Goal: Task Accomplishment & Management: Manage account settings

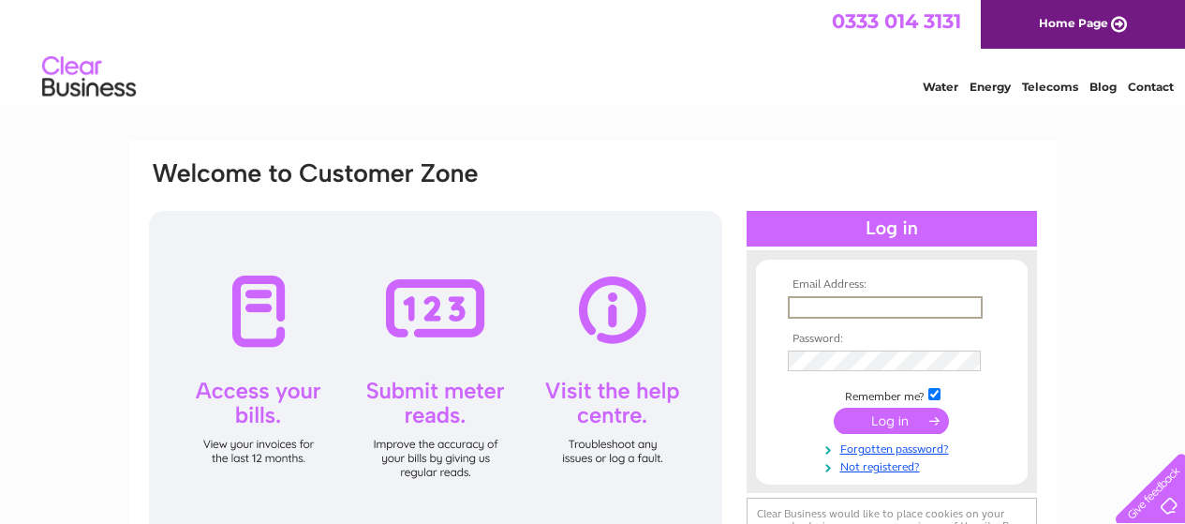
click at [850, 300] on input "text" at bounding box center [885, 307] width 195 height 22
type input "watson2016john@gmail.com"
click at [900, 421] on input "submit" at bounding box center [891, 420] width 115 height 26
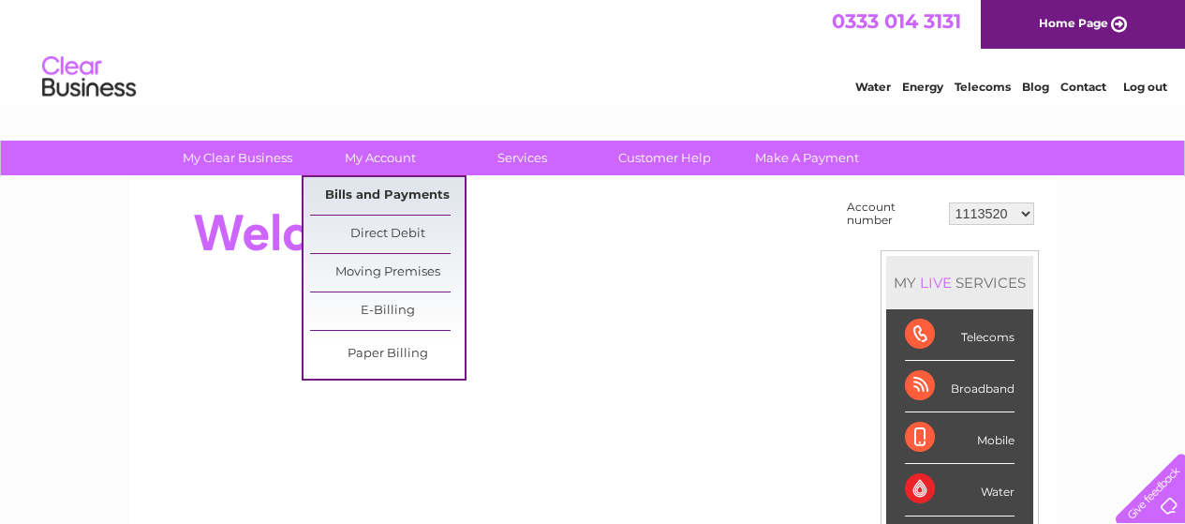
click at [374, 200] on link "Bills and Payments" at bounding box center [387, 195] width 155 height 37
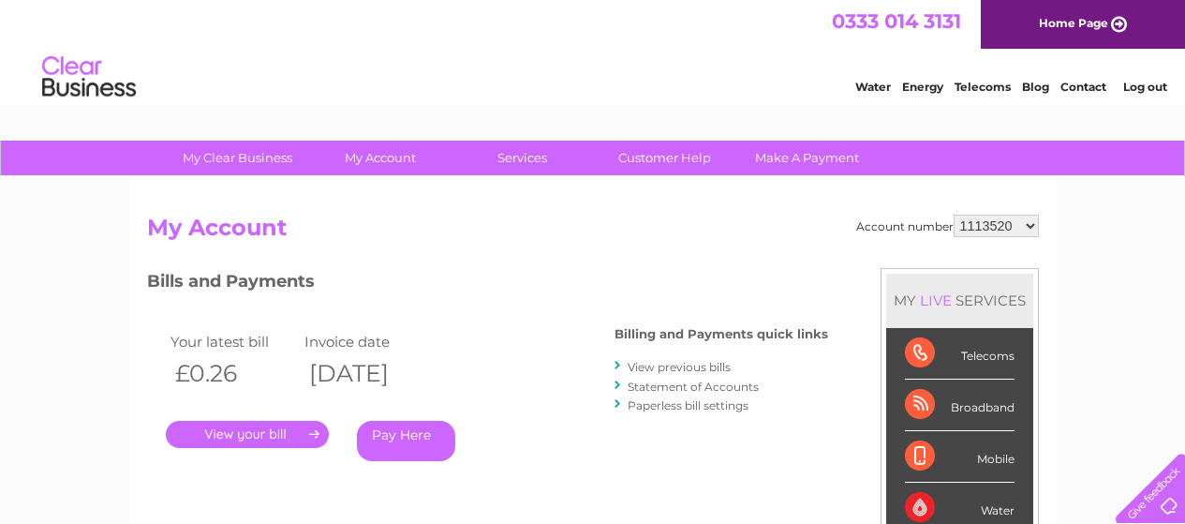
click at [676, 389] on link "Statement of Accounts" at bounding box center [693, 386] width 131 height 14
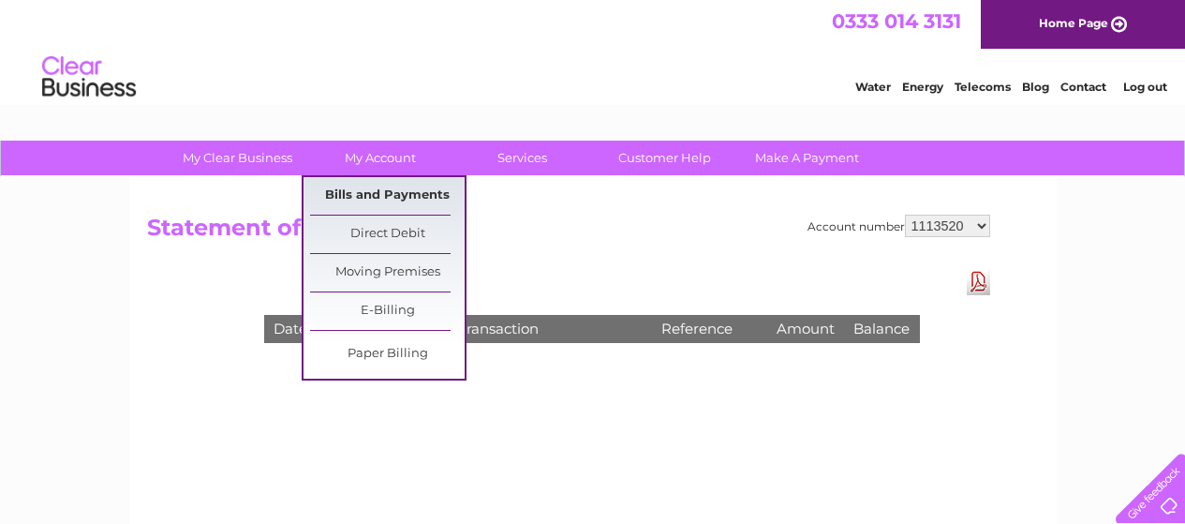
click at [375, 189] on link "Bills and Payments" at bounding box center [387, 195] width 155 height 37
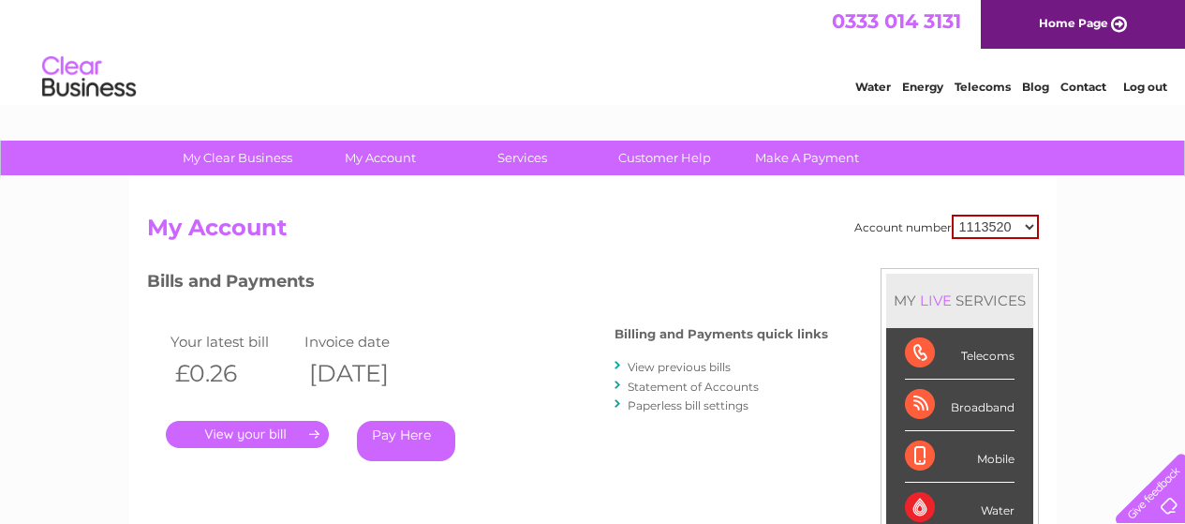
click at [272, 432] on link "." at bounding box center [247, 434] width 163 height 27
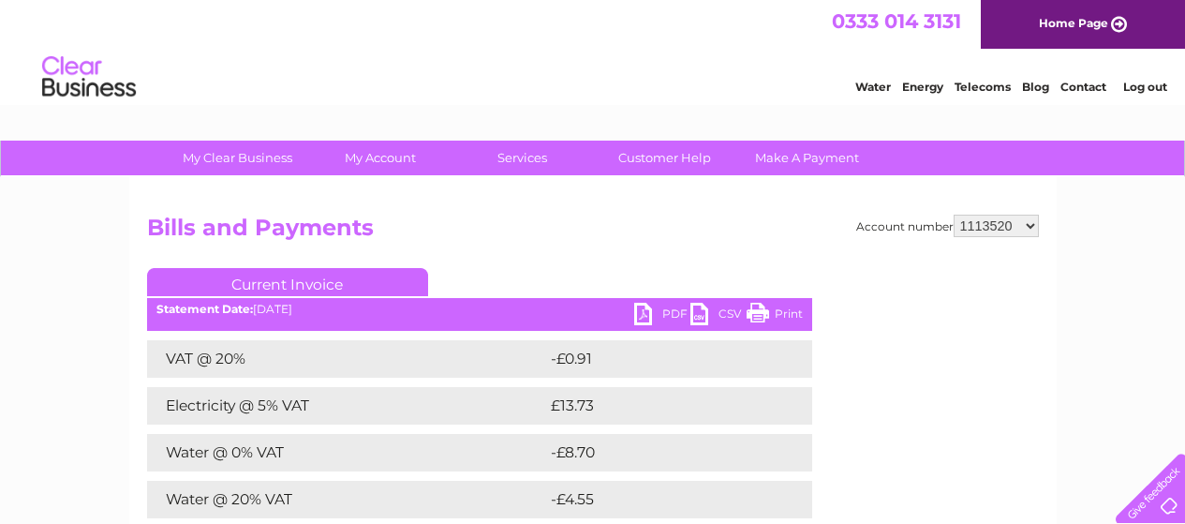
click at [665, 316] on link "PDF" at bounding box center [662, 316] width 56 height 27
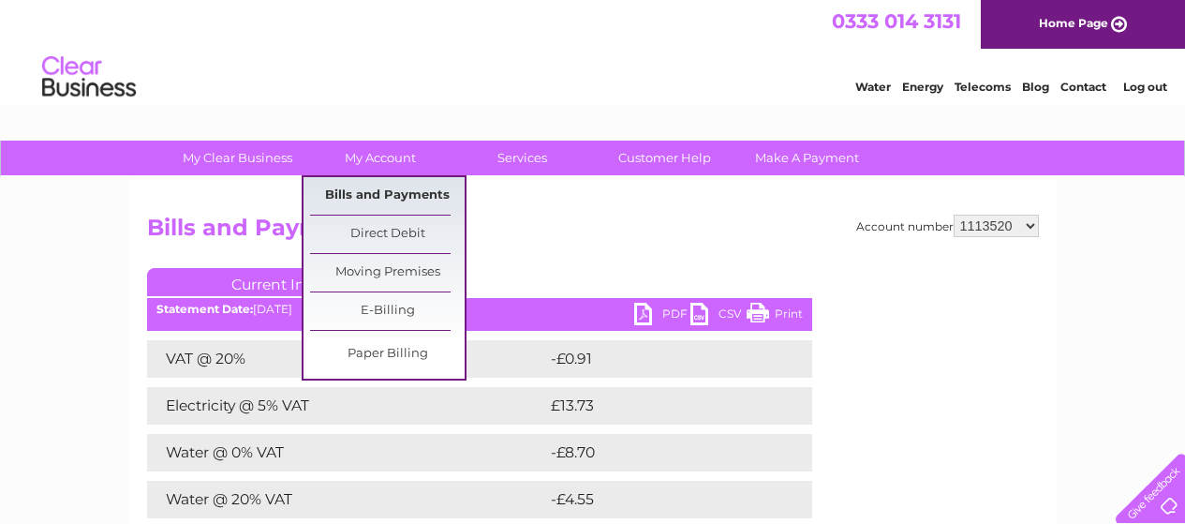
click at [378, 186] on link "Bills and Payments" at bounding box center [387, 195] width 155 height 37
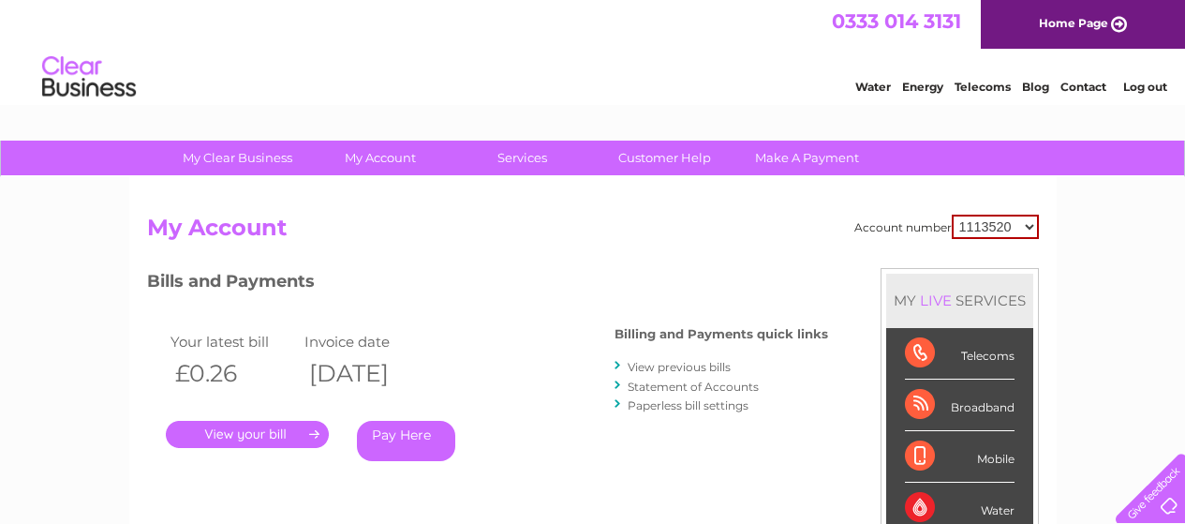
click at [674, 385] on link "Statement of Accounts" at bounding box center [693, 386] width 131 height 14
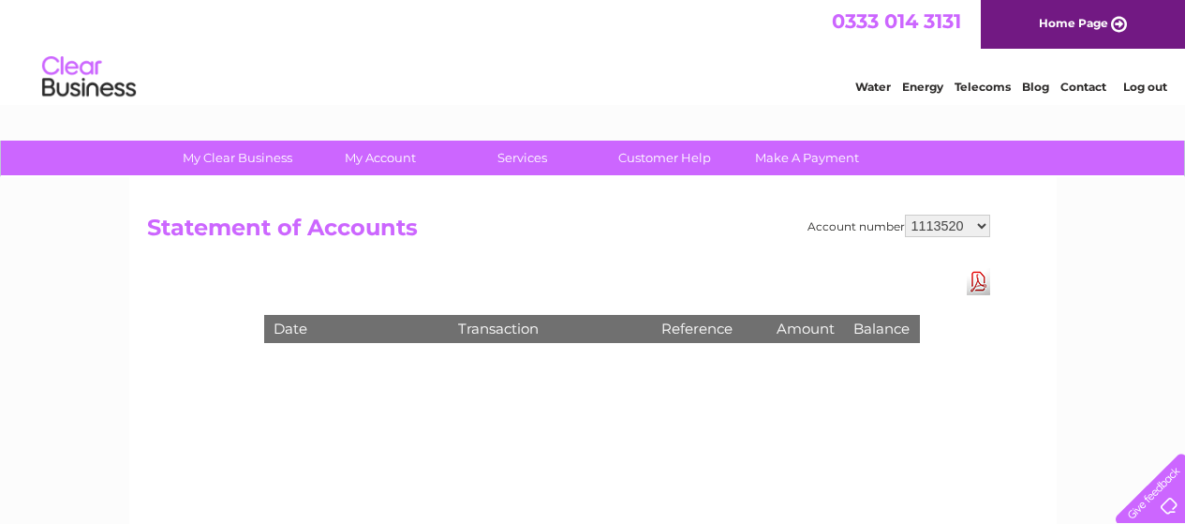
click at [973, 221] on select "1113520 30310137" at bounding box center [947, 226] width 85 height 22
select select "30310137"
click at [905, 215] on select "1113520 30310137" at bounding box center [947, 226] width 85 height 22
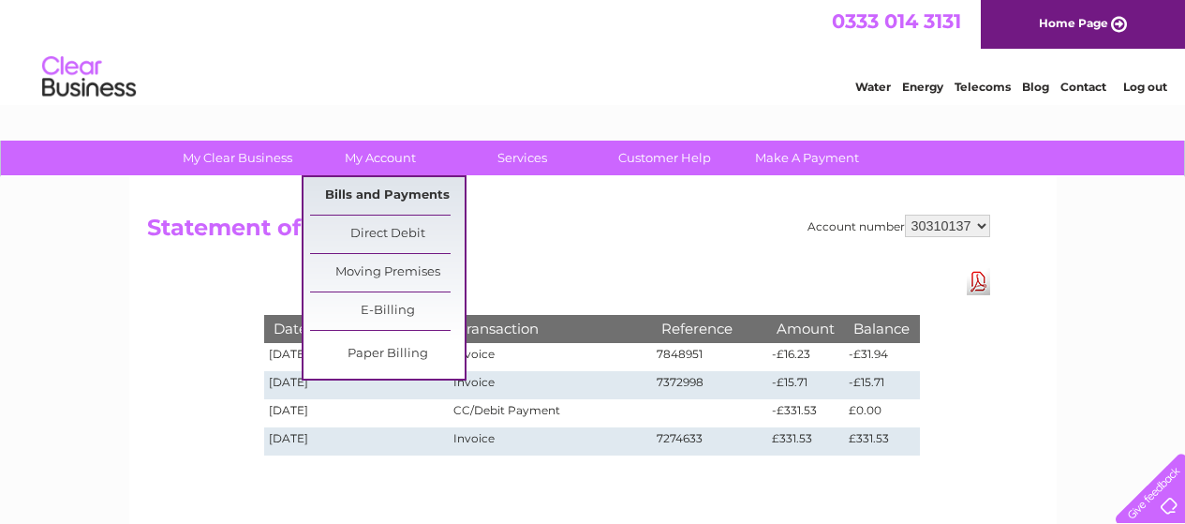
click at [381, 184] on link "Bills and Payments" at bounding box center [387, 195] width 155 height 37
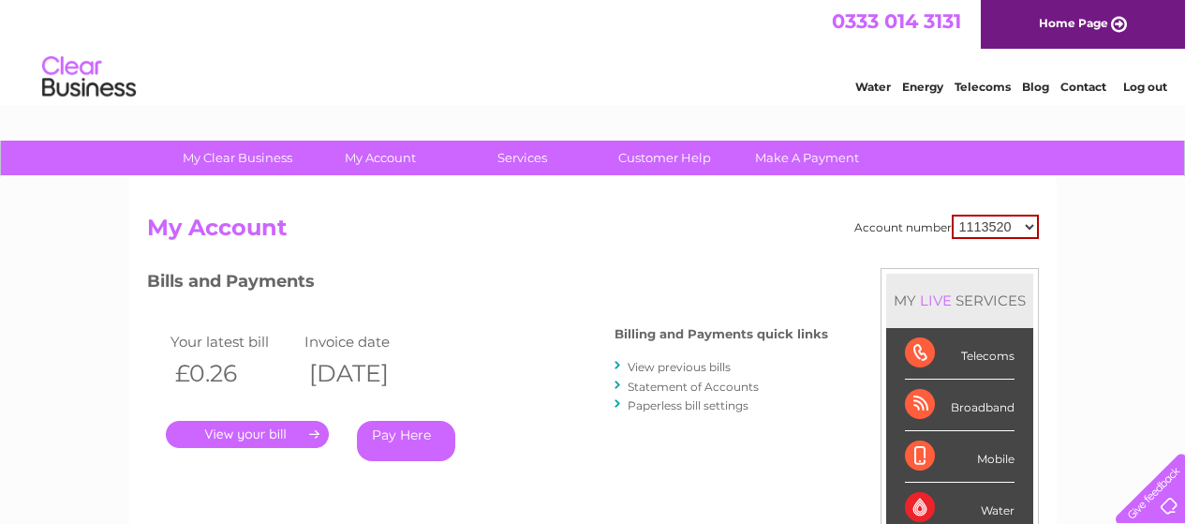
click at [1027, 230] on select "1113520 30310137" at bounding box center [995, 227] width 87 height 24
select select "30310137"
click at [952, 215] on select "1113520 30310137" at bounding box center [995, 227] width 87 height 24
click at [243, 434] on link "." at bounding box center [247, 434] width 163 height 27
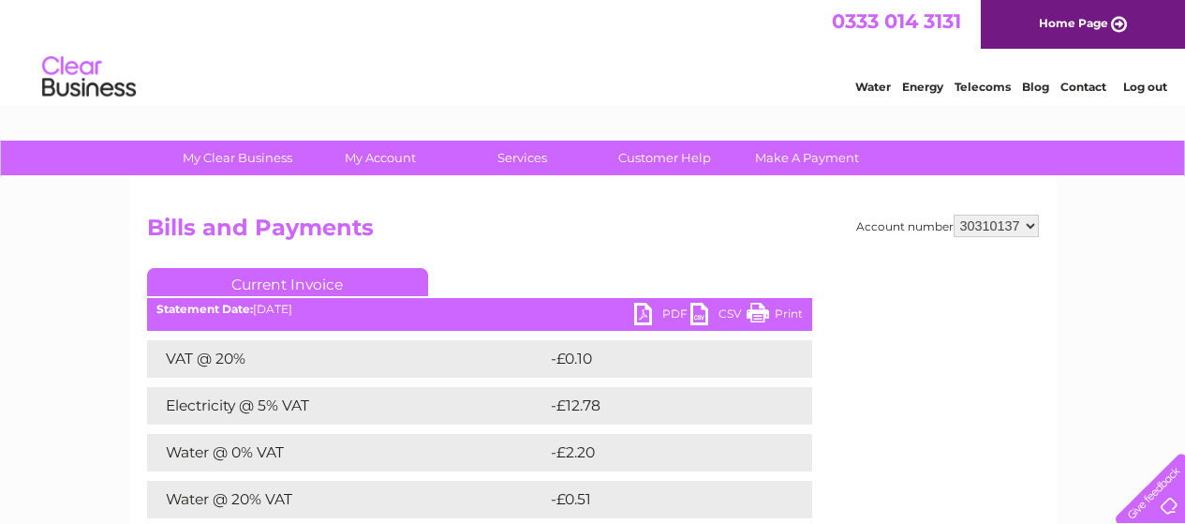
click at [667, 318] on link "PDF" at bounding box center [662, 316] width 56 height 27
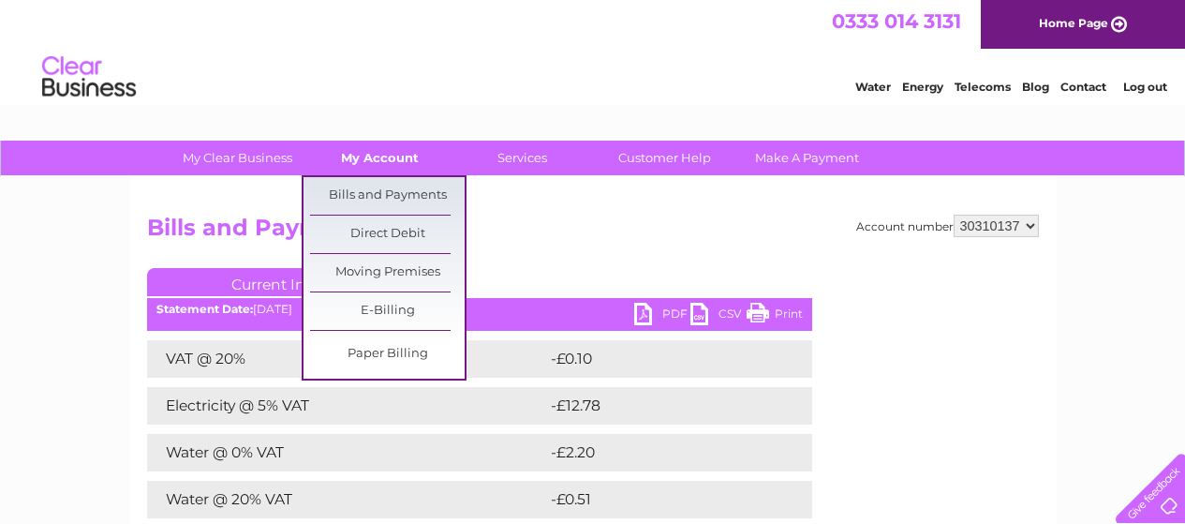
click at [373, 147] on link "My Account" at bounding box center [380, 158] width 155 height 35
click at [365, 193] on link "Bills and Payments" at bounding box center [387, 195] width 155 height 37
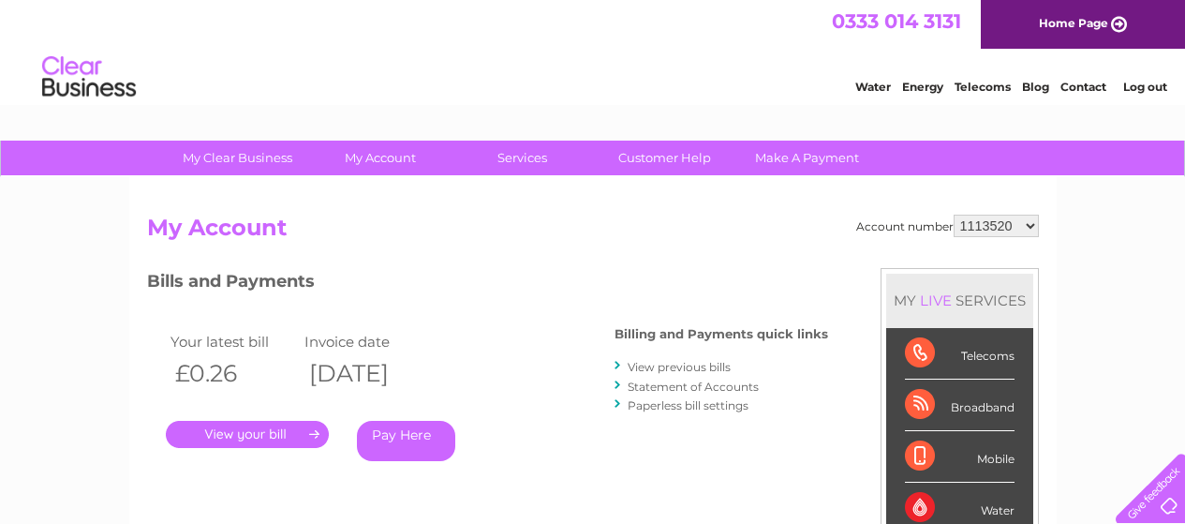
click at [688, 381] on link "Statement of Accounts" at bounding box center [693, 386] width 131 height 14
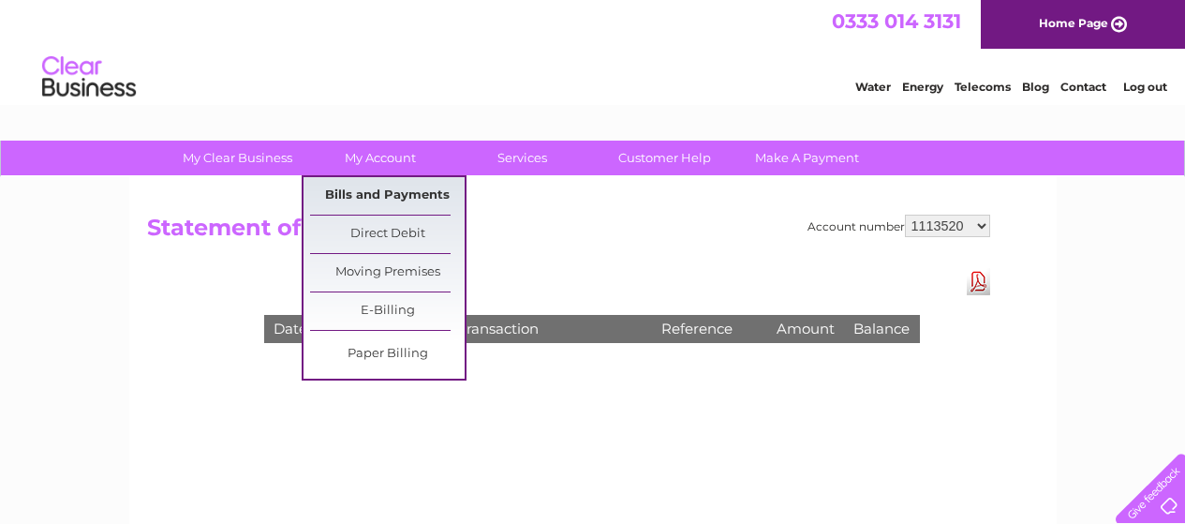
click at [378, 186] on link "Bills and Payments" at bounding box center [387, 195] width 155 height 37
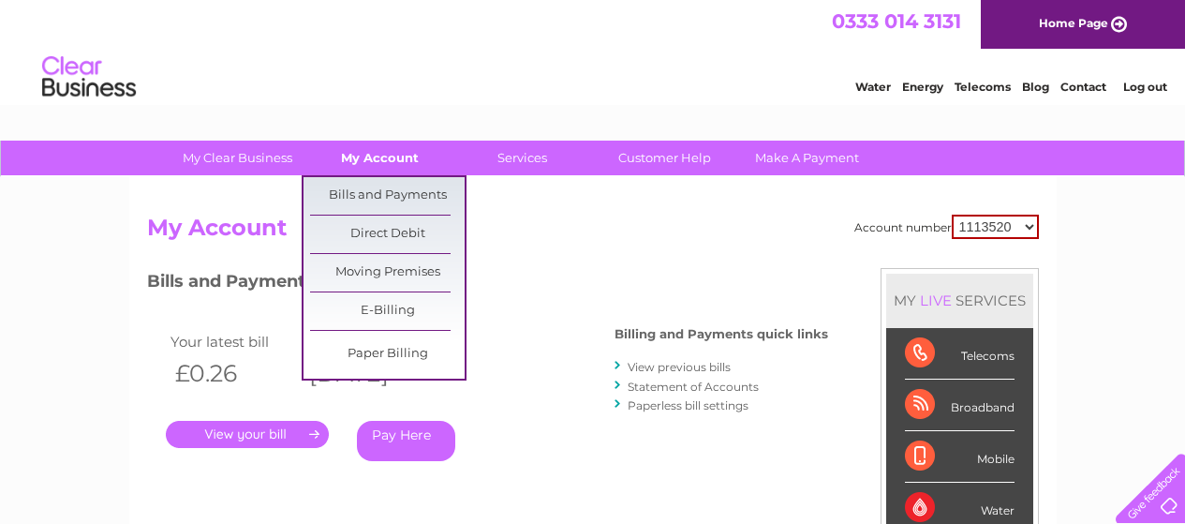
click at [375, 160] on link "My Account" at bounding box center [380, 158] width 155 height 35
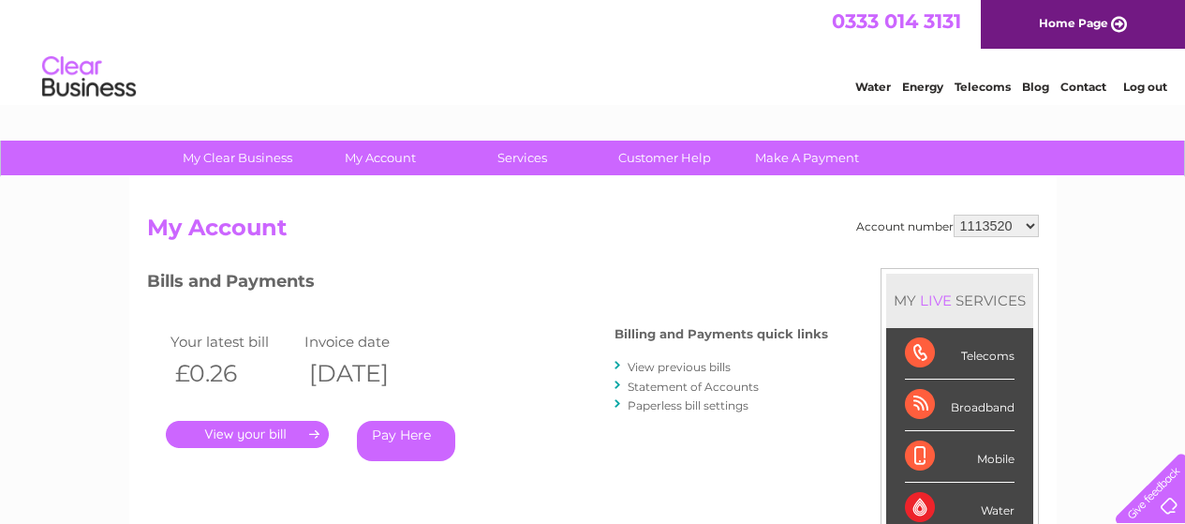
click at [672, 372] on link "View previous bills" at bounding box center [679, 367] width 103 height 14
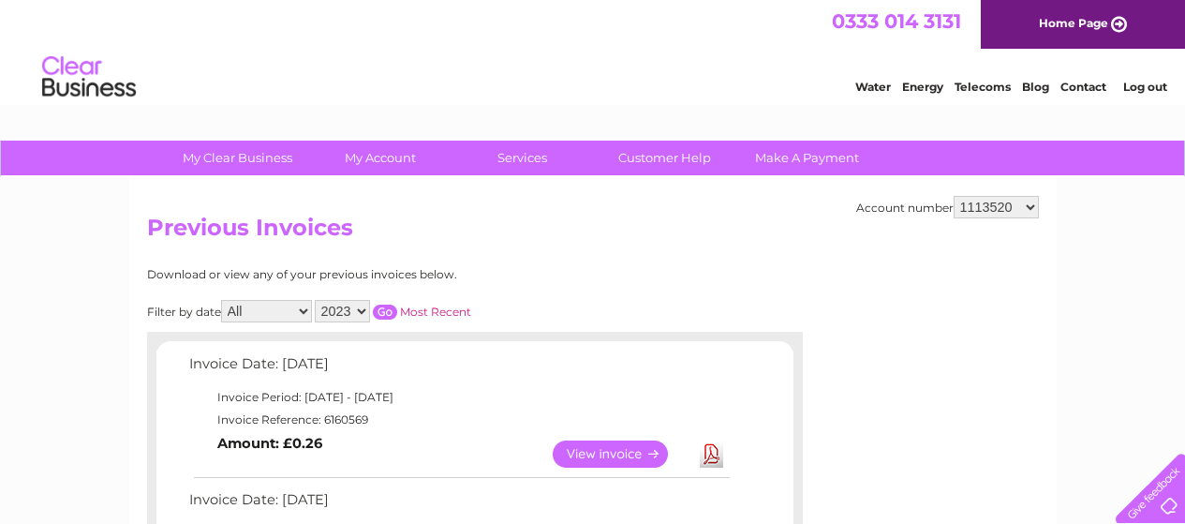
click at [356, 309] on select "2023 2022 2021 2020" at bounding box center [342, 311] width 55 height 22
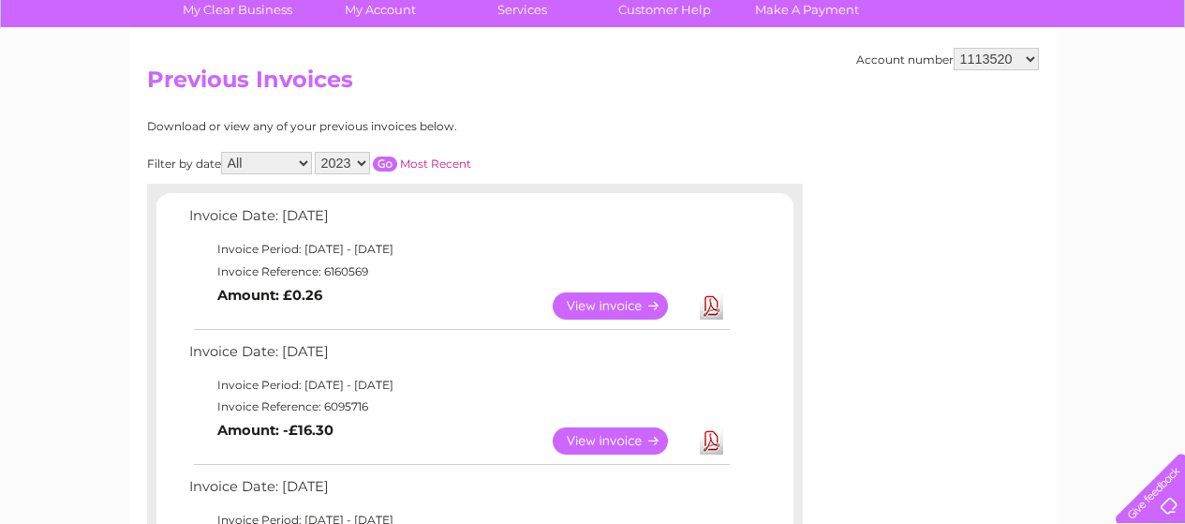
scroll to position [187, 0]
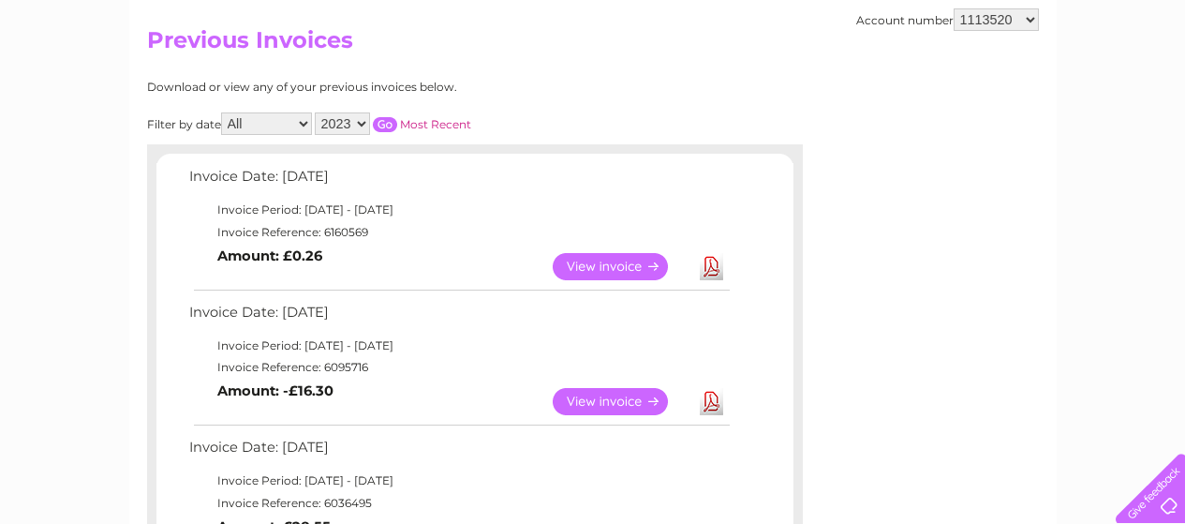
click at [598, 270] on link "View" at bounding box center [622, 266] width 138 height 27
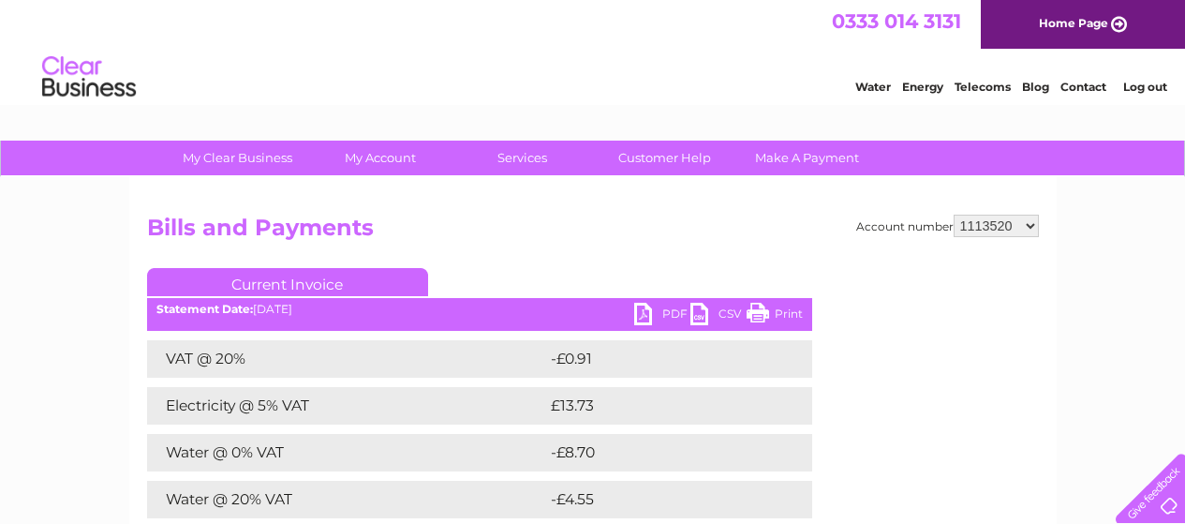
click at [655, 318] on link "PDF" at bounding box center [662, 316] width 56 height 27
click at [1144, 88] on link "Log out" at bounding box center [1145, 87] width 44 height 14
